Goal: Understand process/instructions

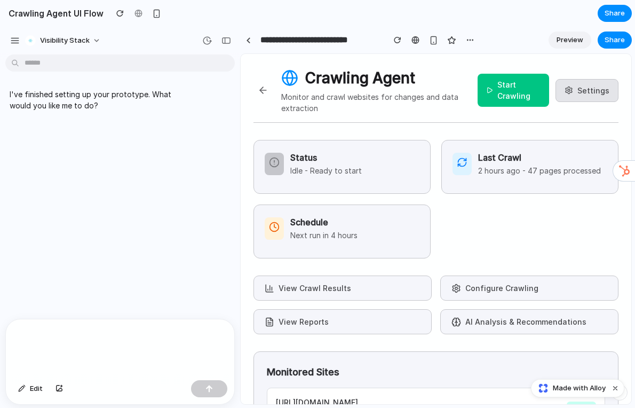
click at [262, 91] on button at bounding box center [263, 90] width 19 height 19
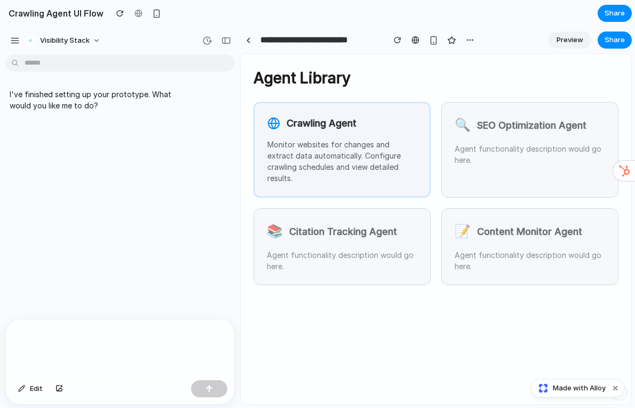
click at [358, 135] on div "Crawling Agent Monitor websites for changes and extract data automatically. Con…" at bounding box center [342, 150] width 177 height 96
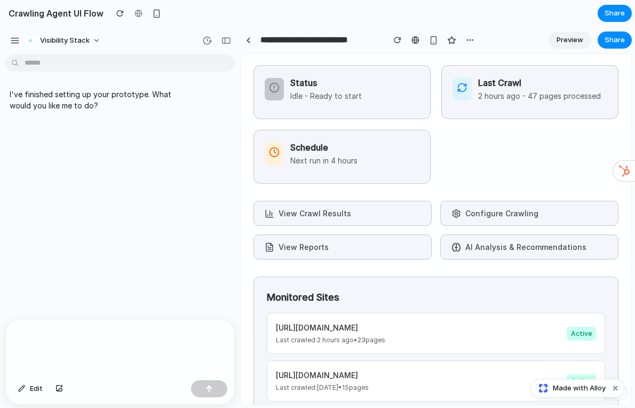
scroll to position [80, 0]
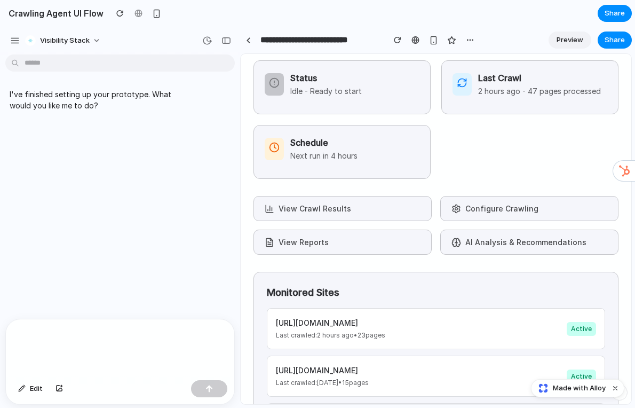
click at [333, 212] on button "View Crawl Results" at bounding box center [343, 208] width 178 height 25
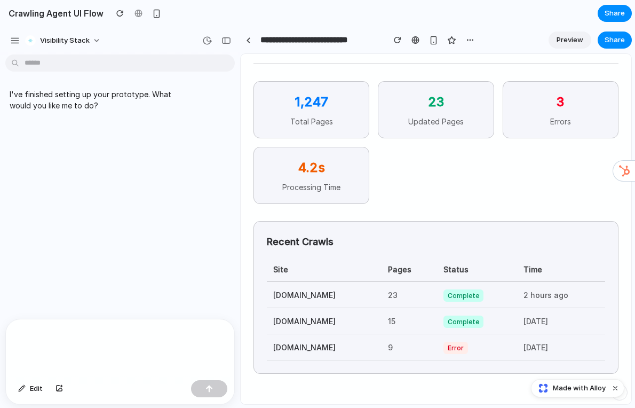
scroll to position [0, 0]
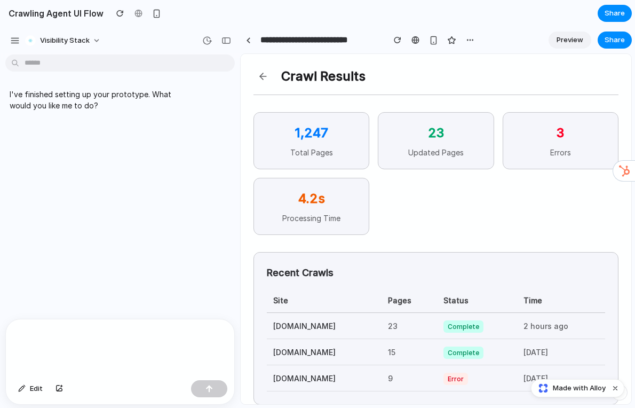
click at [260, 67] on button at bounding box center [263, 76] width 19 height 19
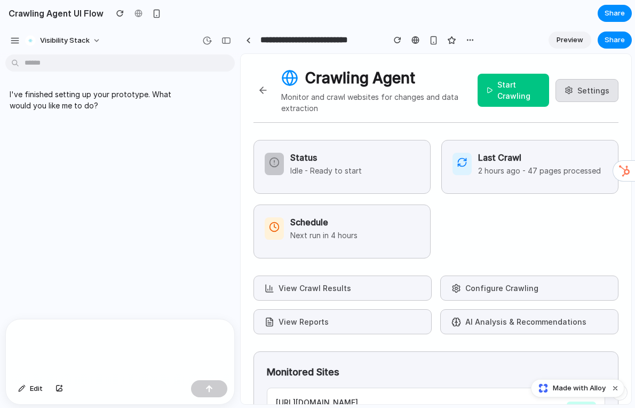
click at [264, 94] on button at bounding box center [263, 90] width 19 height 19
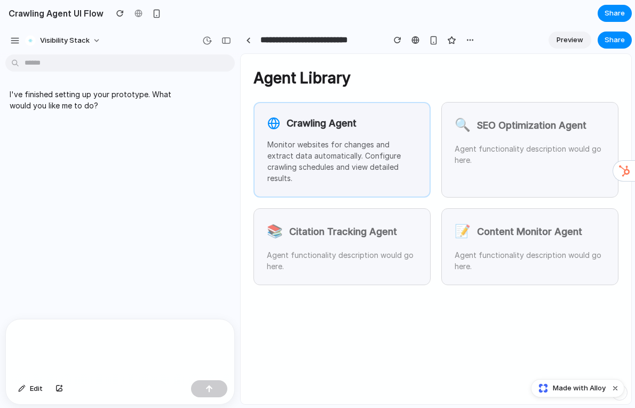
click at [381, 149] on p "Monitor websites for changes and extract data automatically. Configure crawling…" at bounding box center [341, 161] width 149 height 45
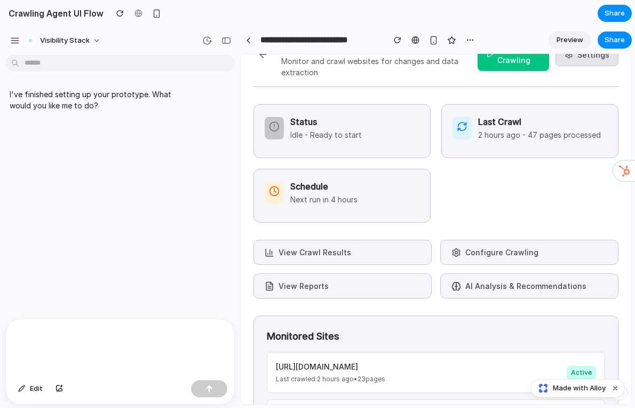
scroll to position [146, 0]
